Goal: Entertainment & Leisure: Consume media (video, audio)

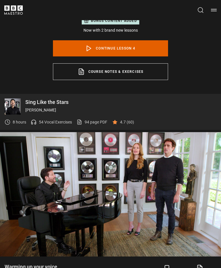
scroll to position [294, 0]
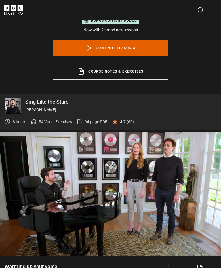
click at [181, 228] on video-js "Video Player is loading. Play Lesson Warming up your voice 10s Skip Back 10 sec…" at bounding box center [110, 194] width 221 height 124
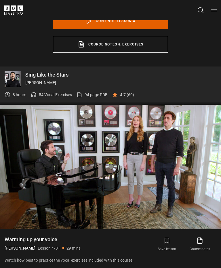
scroll to position [321, 0]
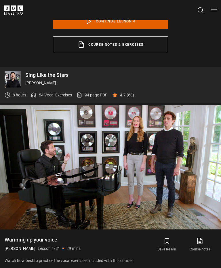
click at [190, 175] on video-js "Video Player is loading. Play Lesson Warming up your voice 10s Skip Back 10 sec…" at bounding box center [110, 167] width 221 height 124
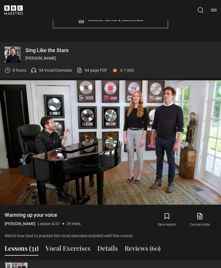
scroll to position [346, 0]
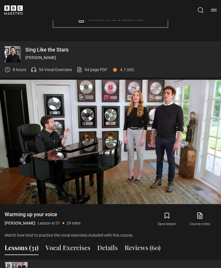
click at [201, 169] on video-js "Video Player is loading. Play Lesson Warming up your voice 10s Skip Back 10 sec…" at bounding box center [110, 142] width 221 height 124
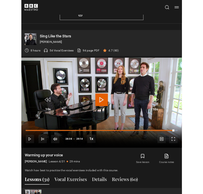
scroll to position [216, 0]
